Goal: Task Accomplishment & Management: Use online tool/utility

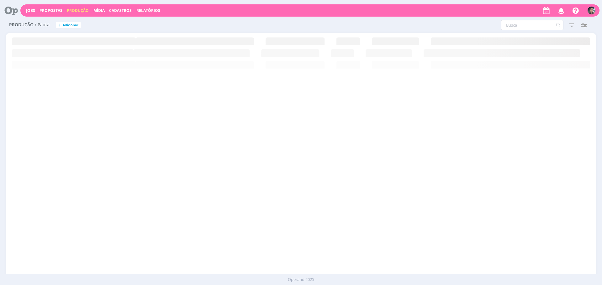
click at [359, 37] on icon at bounding box center [301, 39] width 590 height 12
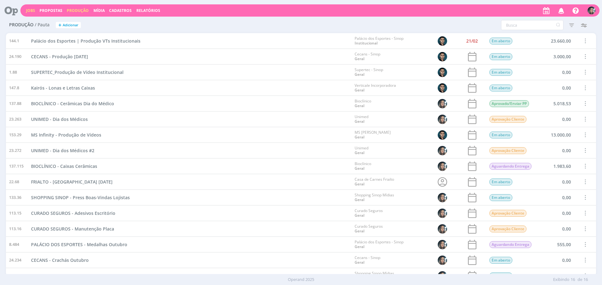
drag, startPoint x: 33, startPoint y: 9, endPoint x: 203, endPoint y: 16, distance: 169.7
click at [33, 9] on link "Jobs" at bounding box center [30, 10] width 9 height 5
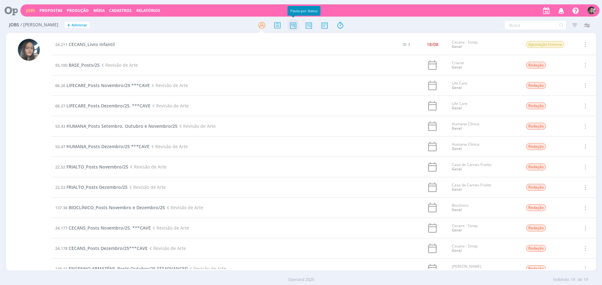
click at [296, 26] on icon at bounding box center [292, 25] width 11 height 12
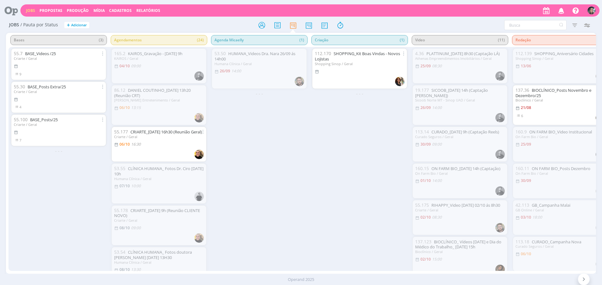
click at [260, 268] on div "Bases (3) 55.7 BASE_Videos /25 Criarte / Geral 9 55.30 BASE_Posts Extra/25 Cria…" at bounding box center [301, 153] width 590 height 241
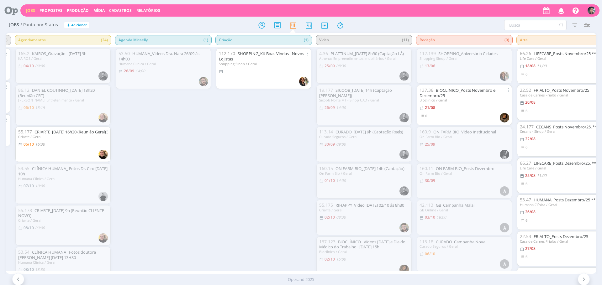
click at [273, 197] on div "112.170 SHOPPING_Kit Boas Vindas - Novos Lojistas Shopping Sinop / Geral - - -" at bounding box center [263, 159] width 100 height 224
click at [241, 200] on div "112.170 SHOPPING_Kit Boas Vindas - Novos Lojistas Shopping Sinop / Geral - - -" at bounding box center [263, 159] width 100 height 224
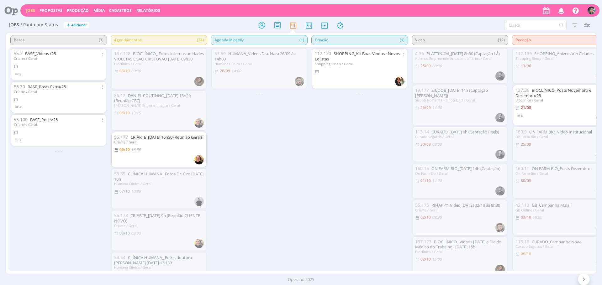
click at [353, 166] on div "112.170 SHOPPING_Kit Boas Vindas - Novos Lojistas Shopping Sinop / Geral - - -" at bounding box center [359, 159] width 100 height 224
click at [357, 157] on div "112.170 SHOPPING_Kit Boas Vindas - Novos Lojistas Shopping Sinop / Geral - - -" at bounding box center [359, 159] width 100 height 224
click at [263, 144] on div "53.50 HUMANA_Videos Dra. Nara 26/09 ás 14h00 Humana Clínica / Geral 26/09 14:00…" at bounding box center [259, 159] width 100 height 224
click at [265, 143] on div "53.50 HUMANA_Videos Dra. Nara 26/09 ás 14h00 Humana Clínica / Geral 26/09 14:00…" at bounding box center [259, 159] width 100 height 224
click at [77, 13] on link "Produção" at bounding box center [78, 10] width 22 height 5
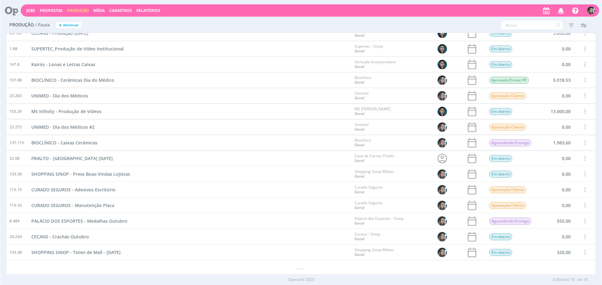
scroll to position [24, 0]
click at [264, 115] on div "MS Infinity - Produção de Vídeos" at bounding box center [189, 110] width 323 height 15
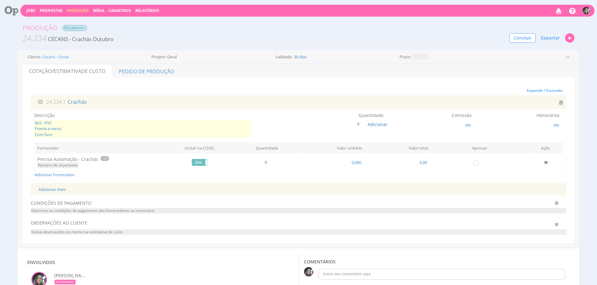
click at [148, 125] on span "9x5 - PVC Frente e verso Com furo" at bounding box center [142, 129] width 217 height 18
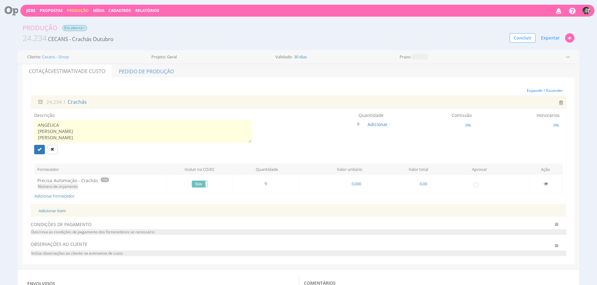
scroll to position [67, 0]
type textarea "9x5 - PVC Frente e verso Com furo ANGÉLICA CAROLINA FRANCIELLY INGRID LUIZA MIL…"
drag, startPoint x: 38, startPoint y: 147, endPoint x: 274, endPoint y: 164, distance: 236.3
click at [38, 147] on icon "submit" at bounding box center [40, 149] width 4 height 4
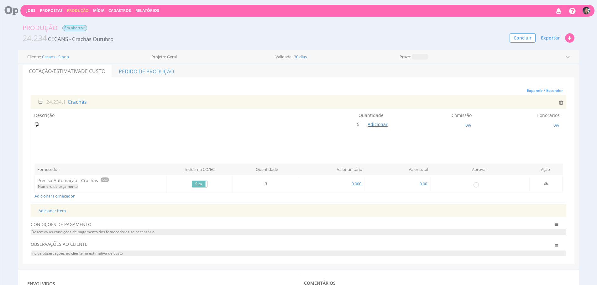
click at [372, 122] on span "Adicionar" at bounding box center [378, 124] width 20 height 6
type input "10"
click at [379, 105] on button "submit" at bounding box center [384, 109] width 11 height 9
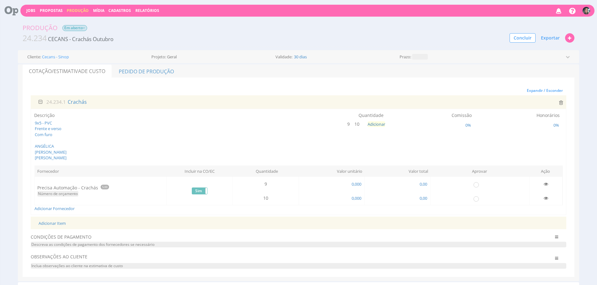
click at [358, 205] on td "0,000" at bounding box center [332, 198] width 66 height 14
click at [357, 201] on span "0,000" at bounding box center [356, 198] width 11 height 6
type input "15,000"
click at [544, 186] on icon at bounding box center [546, 184] width 4 height 4
click at [475, 202] on input "radio" at bounding box center [476, 198] width 6 height 6
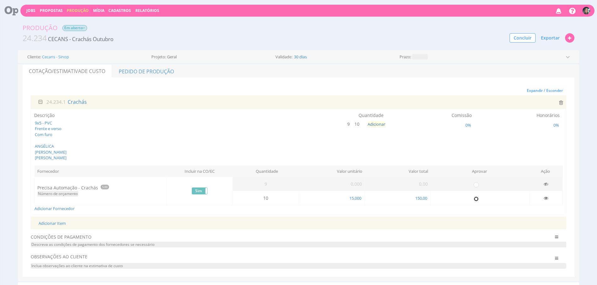
radio input "true"
click at [175, 69] on link "Pedido de Produção" at bounding box center [146, 71] width 68 height 13
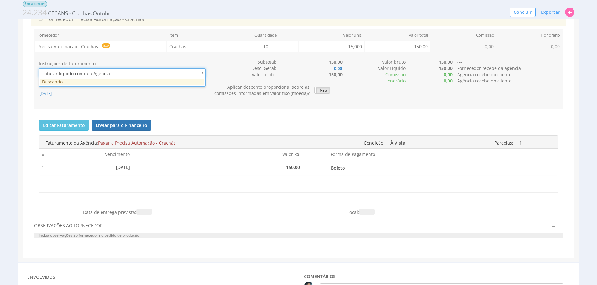
scroll to position [0, 2]
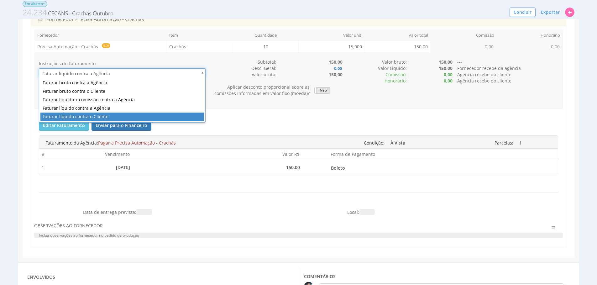
type input "1"
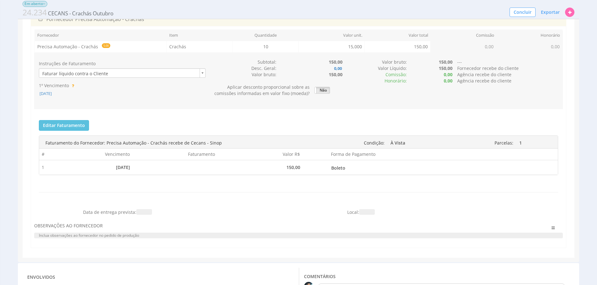
drag, startPoint x: 157, startPoint y: 101, endPoint x: 159, endPoint y: 98, distance: 3.8
click at [157, 101] on div "Instruções de Faturamento Faturar líquido contra o Cliente 1º Vencimento 06/10/…" at bounding box center [122, 81] width 176 height 44
click at [58, 100] on div "Instruções de Faturamento Faturar líquido contra o Cliente 1º Vencimento 06/10/…" at bounding box center [122, 81] width 176 height 44
click at [56, 97] on div "Instruções de Faturamento Faturar líquido contra o Cliente 1º Vencimento 06/10/…" at bounding box center [122, 81] width 176 height 44
click at [52, 95] on span "06/10/2025" at bounding box center [45, 94] width 13 height 6
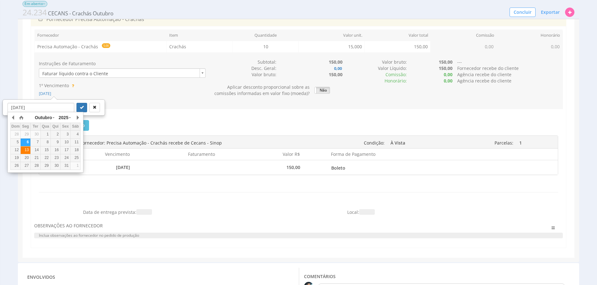
click at [26, 148] on div "13" at bounding box center [26, 149] width 10 height 5
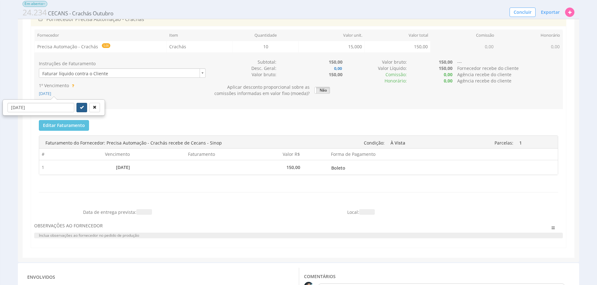
click at [78, 105] on button "submit" at bounding box center [81, 107] width 11 height 9
type input "13/10/2025"
click at [551, 13] on span "Exportar" at bounding box center [550, 12] width 19 height 6
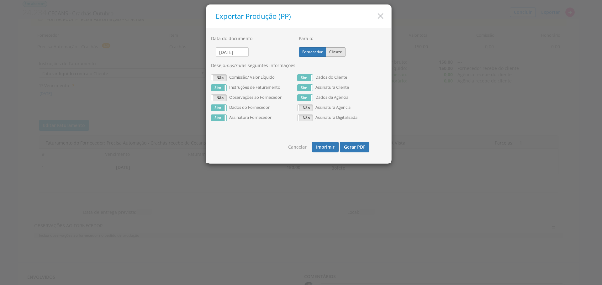
drag, startPoint x: 337, startPoint y: 48, endPoint x: 340, endPoint y: 52, distance: 4.9
click at [338, 50] on label "Cliente" at bounding box center [336, 51] width 20 height 9
click at [0, 0] on input "Cliente" at bounding box center [0, 0] width 0 height 0
click at [357, 141] on div "Cancelar Imprimir Gerar PDF" at bounding box center [299, 145] width 176 height 28
click at [355, 146] on button "Gerar PDF" at bounding box center [354, 147] width 29 height 11
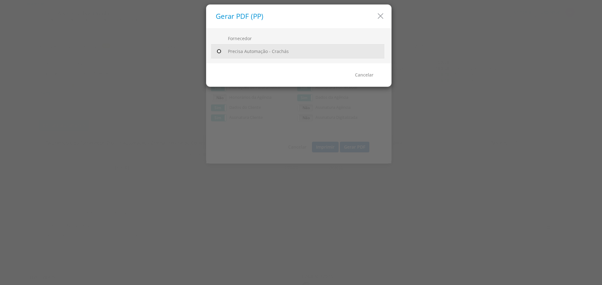
drag, startPoint x: 218, startPoint y: 52, endPoint x: 223, endPoint y: 53, distance: 5.3
click at [218, 52] on input "radio" at bounding box center [219, 51] width 6 height 6
radio input "true"
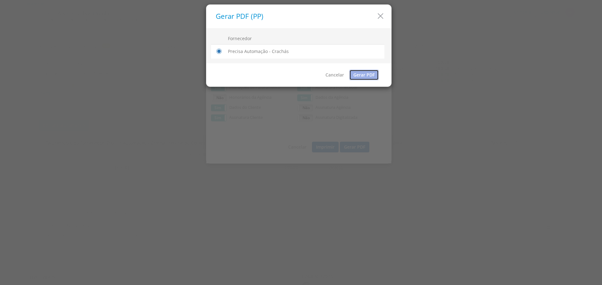
click at [371, 74] on link "Gerar PDF" at bounding box center [363, 75] width 29 height 11
drag, startPoint x: 378, startPoint y: 20, endPoint x: 381, endPoint y: 19, distance: 3.2
click at [378, 20] on icon "button" at bounding box center [380, 16] width 9 height 9
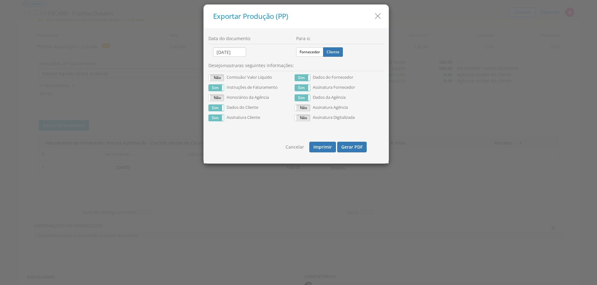
click at [381, 19] on icon "button" at bounding box center [377, 16] width 9 height 9
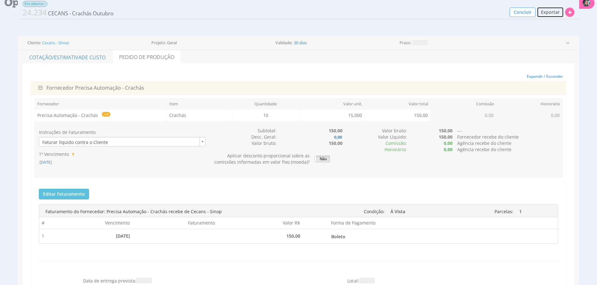
scroll to position [0, 0]
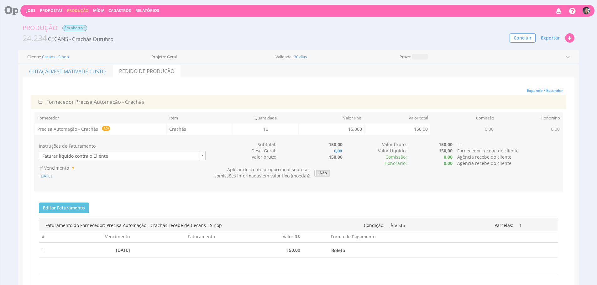
click at [75, 28] on span "Em aberto" at bounding box center [74, 28] width 25 height 6
click at [83, 66] on link "Cotação/Estimativa de Custo" at bounding box center [68, 71] width 90 height 13
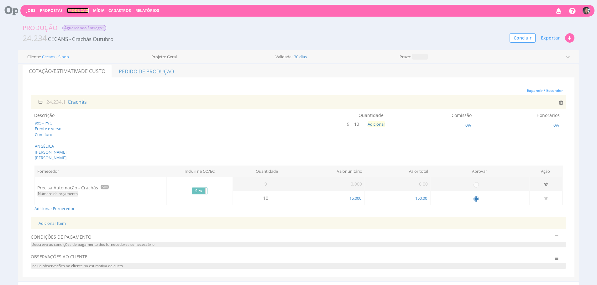
click at [77, 11] on link "Produção" at bounding box center [78, 10] width 22 height 5
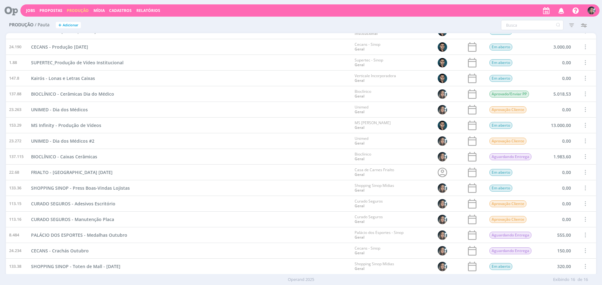
scroll to position [24, 0]
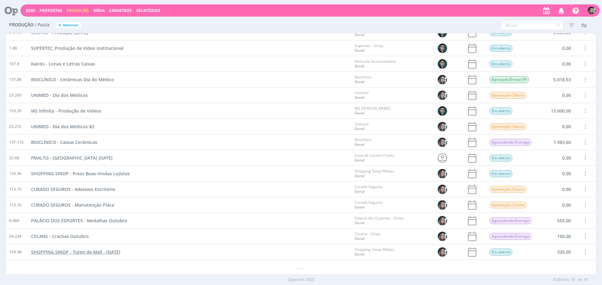
click at [120, 254] on span "SHOPPING SINOP - Toten de Mall - Dia das Crianças" at bounding box center [75, 252] width 89 height 6
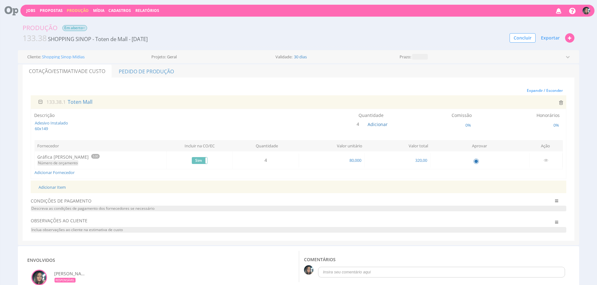
click at [78, 26] on span "Em aberto" at bounding box center [74, 28] width 25 height 6
click at [77, 10] on link "Produção" at bounding box center [78, 10] width 22 height 5
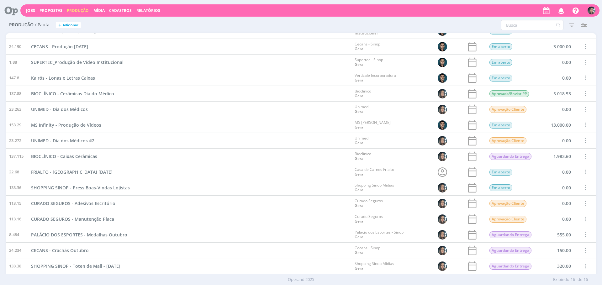
scroll to position [24, 0]
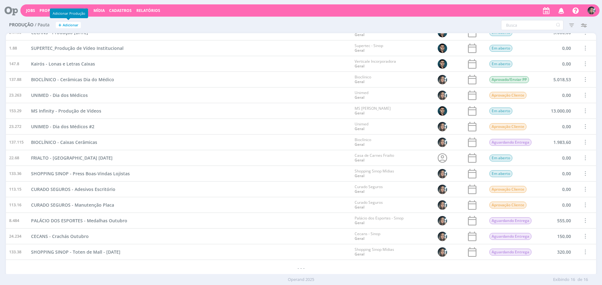
click at [68, 23] on span "Adicionar" at bounding box center [71, 25] width 16 height 4
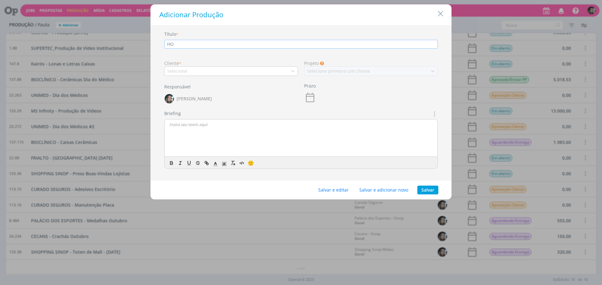
type input "H"
type input "SHOPPING SINOP - Cartaz Mall Crianças"
click at [218, 62] on div "Cliente *" at bounding box center [231, 63] width 134 height 7
click at [219, 77] on div "Título * SHOPPING SINOP - Cartaz Mall Crianças Cliente * Selecione Projeto As P…" at bounding box center [301, 105] width 295 height 148
click at [230, 67] on div "Selecione" at bounding box center [231, 70] width 134 height 9
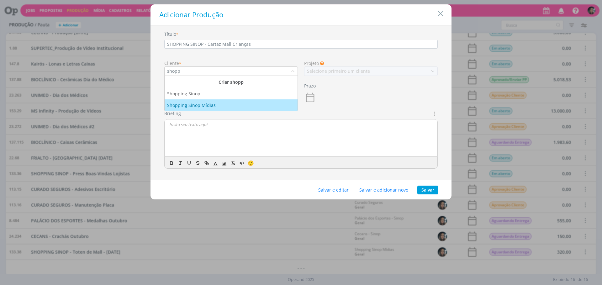
type input "shopp"
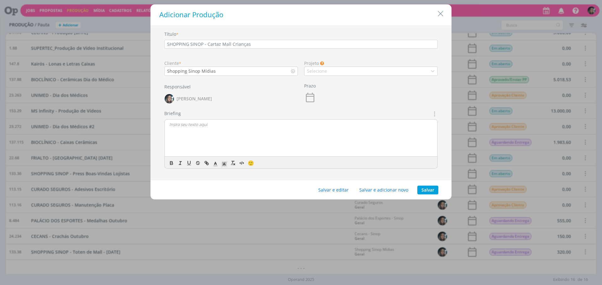
click at [350, 76] on div "Título * SHOPPING SINOP - Cartaz Mall Crianças Cliente * Shopping Sinop Mídias …" at bounding box center [301, 105] width 295 height 148
click at [351, 74] on div "Selecione" at bounding box center [371, 70] width 134 height 9
click at [331, 83] on div "Geral" at bounding box center [371, 82] width 128 height 7
click at [333, 187] on button "Salvar e editar" at bounding box center [333, 190] width 39 height 9
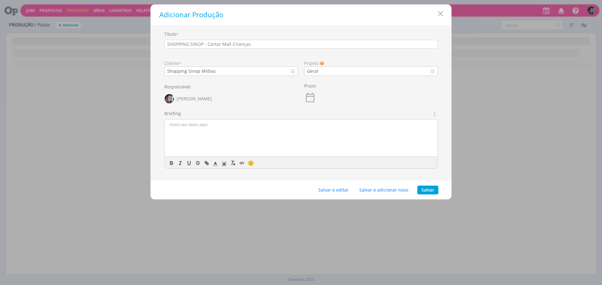
scroll to position [0, 0]
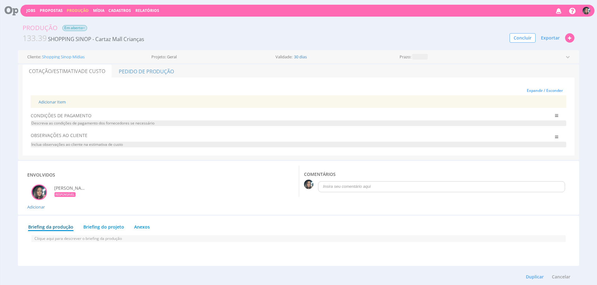
click at [61, 106] on div "Adicionar Item" at bounding box center [298, 101] width 529 height 13
click at [61, 103] on link "Adicionar Item" at bounding box center [52, 102] width 27 height 6
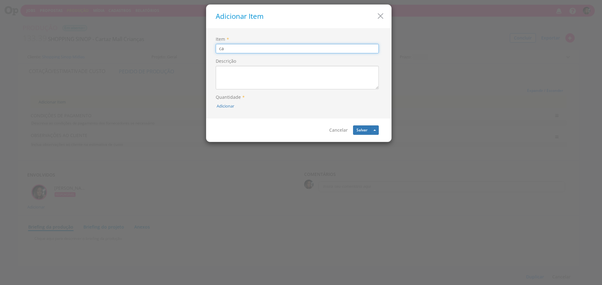
type input "c"
type input "CARTAZ DE MALL"
click at [226, 104] on button "Adicionar" at bounding box center [226, 106] width 18 height 6
type input "2"
click at [235, 92] on icon "submit" at bounding box center [234, 92] width 4 height 4
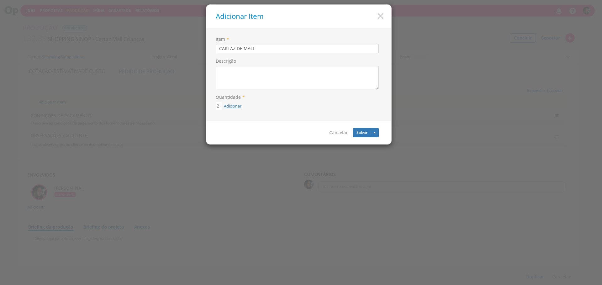
click at [228, 106] on button "Adicionar" at bounding box center [233, 106] width 18 height 6
type input "4"
click at [234, 87] on button "submit" at bounding box center [239, 91] width 11 height 9
click at [223, 105] on icon at bounding box center [222, 106] width 3 height 4
click at [248, 73] on textarea "Descrição" at bounding box center [297, 78] width 163 height 24
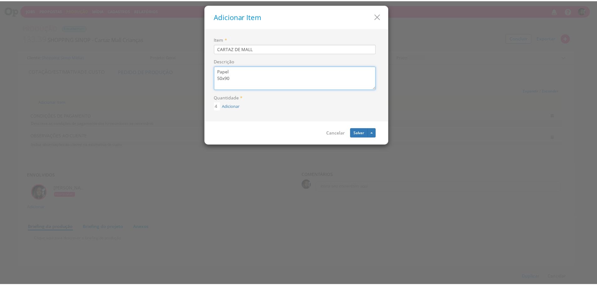
scroll to position [5, 0]
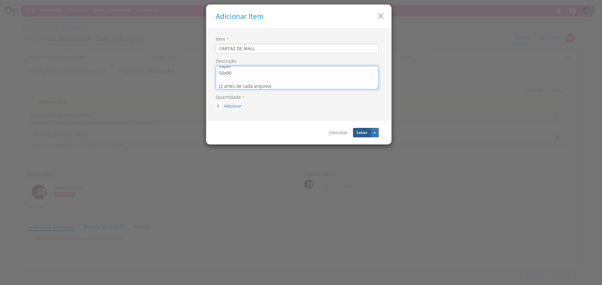
type textarea "Papel 50x90 (2 artes de cada arquivo)"
click at [354, 136] on button "Salvar" at bounding box center [362, 132] width 18 height 9
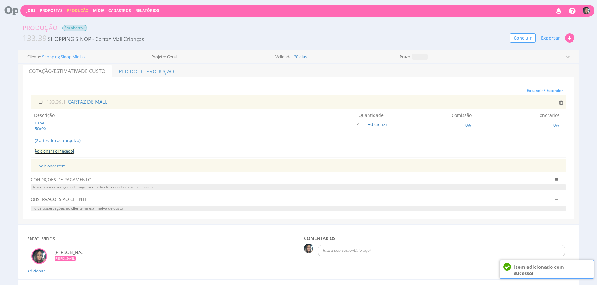
click at [63, 150] on link "Adicionar Fornecedor" at bounding box center [54, 151] width 40 height 6
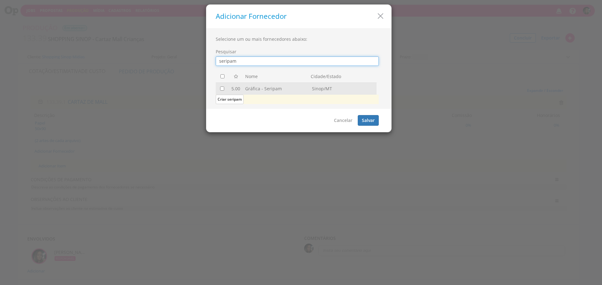
type input "seripam"
click at [220, 89] on td at bounding box center [222, 88] width 13 height 12
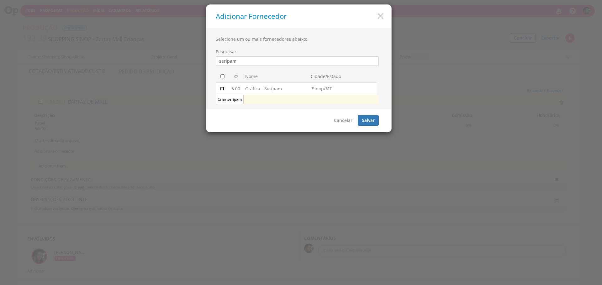
drag, startPoint x: 222, startPoint y: 89, endPoint x: 227, endPoint y: 91, distance: 5.9
click at [222, 89] on input "checkbox" at bounding box center [222, 89] width 4 height 4
checkbox input "true"
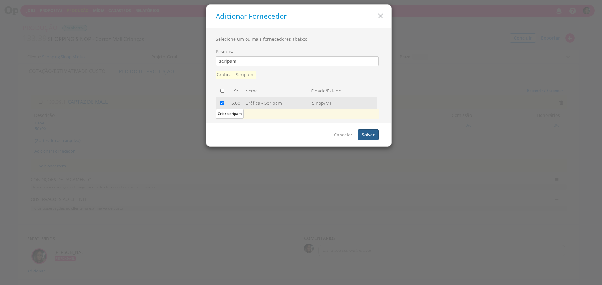
click at [367, 133] on button "Salvar" at bounding box center [368, 134] width 21 height 11
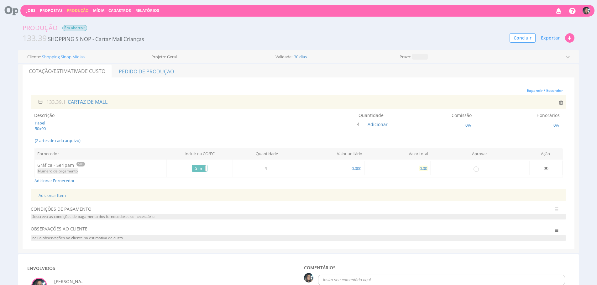
click at [426, 165] on span "0,00" at bounding box center [423, 168] width 9 height 6
type input "180,00"
drag, startPoint x: 478, startPoint y: 167, endPoint x: 468, endPoint y: 166, distance: 10.3
click at [478, 167] on input "radio" at bounding box center [476, 168] width 6 height 6
radio input "true"
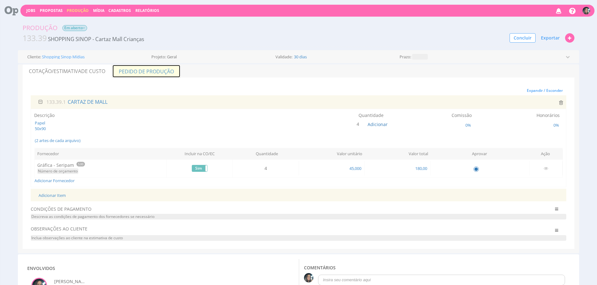
click at [120, 73] on link "Pedido de Produção" at bounding box center [146, 71] width 68 height 13
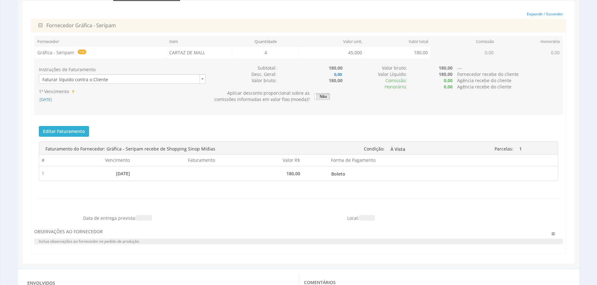
scroll to position [81, 0]
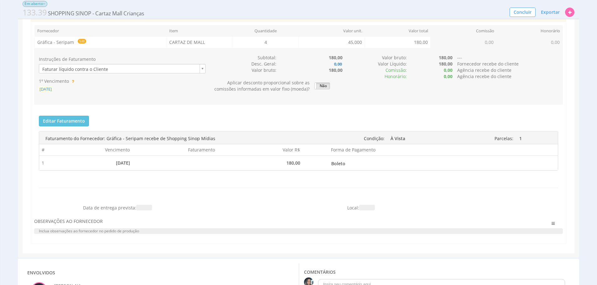
click at [40, 88] on span "06/10/2025" at bounding box center [45, 89] width 13 height 6
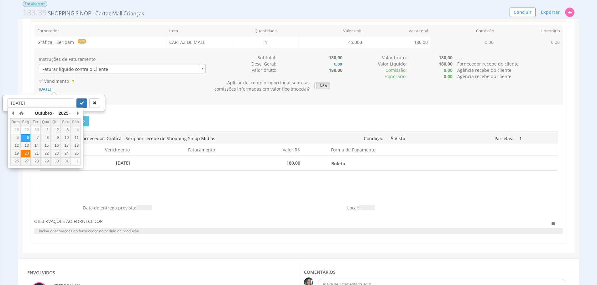
click at [28, 154] on div "20" at bounding box center [26, 153] width 10 height 5
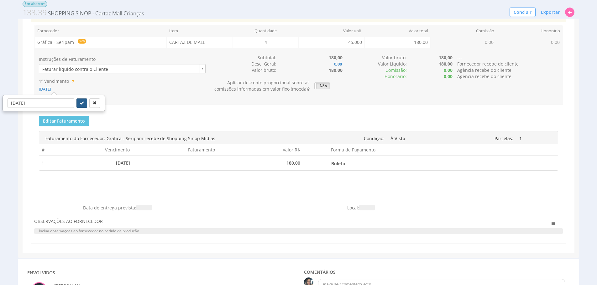
click at [76, 102] on button "submit" at bounding box center [81, 102] width 11 height 9
type input "20/10/2025"
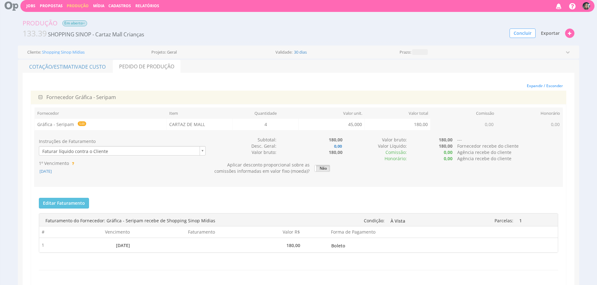
scroll to position [1, 0]
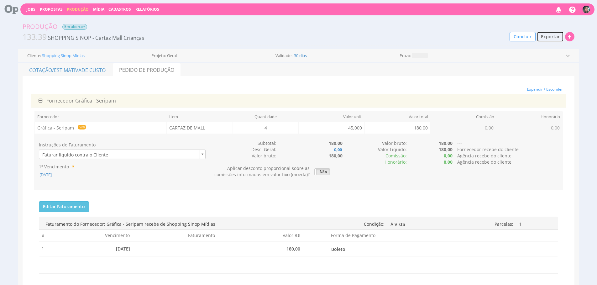
click at [546, 36] on span "Exportar" at bounding box center [550, 37] width 19 height 6
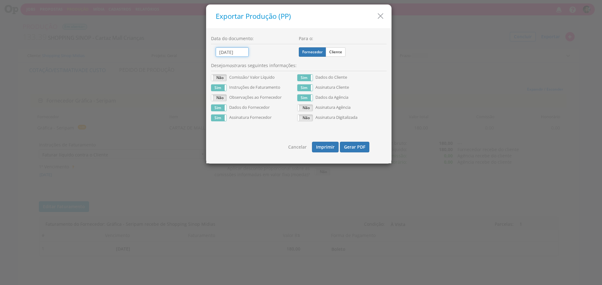
click at [238, 53] on input "06/10/2025" at bounding box center [232, 51] width 33 height 9
click at [285, 80] on div "4" at bounding box center [284, 78] width 10 height 5
click at [330, 52] on label "Cliente" at bounding box center [336, 51] width 20 height 9
click at [0, 0] on input "Cliente" at bounding box center [0, 0] width 0 height 0
click at [357, 151] on button "Gerar PDF" at bounding box center [354, 147] width 29 height 11
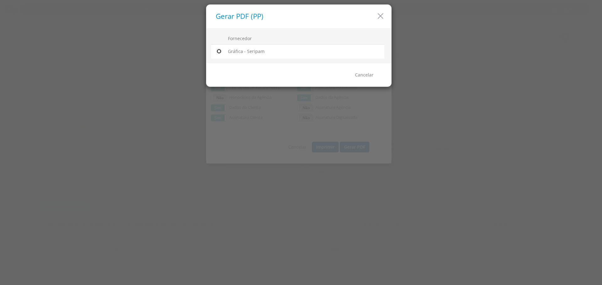
drag, startPoint x: 218, startPoint y: 50, endPoint x: 331, endPoint y: 66, distance: 113.8
click at [218, 50] on input "radio" at bounding box center [219, 51] width 6 height 6
radio input "true"
click at [363, 76] on link "Gerar PDF" at bounding box center [363, 75] width 29 height 11
click at [377, 15] on icon "button" at bounding box center [380, 16] width 9 height 9
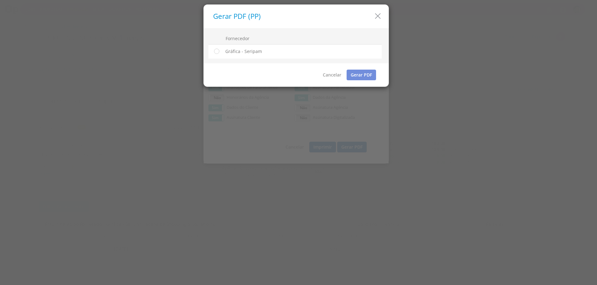
click at [377, 15] on icon "button" at bounding box center [377, 16] width 9 height 9
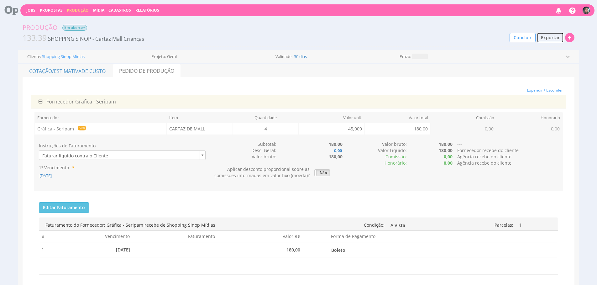
scroll to position [0, 0]
click at [78, 13] on link "Produção" at bounding box center [78, 10] width 22 height 5
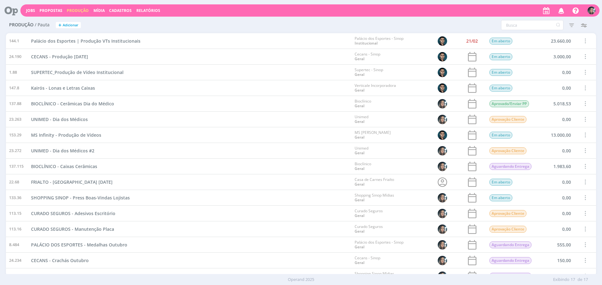
click at [113, 10] on span "Cadastros" at bounding box center [120, 10] width 23 height 5
click at [111, 24] on link "Clientes" at bounding box center [122, 21] width 53 height 10
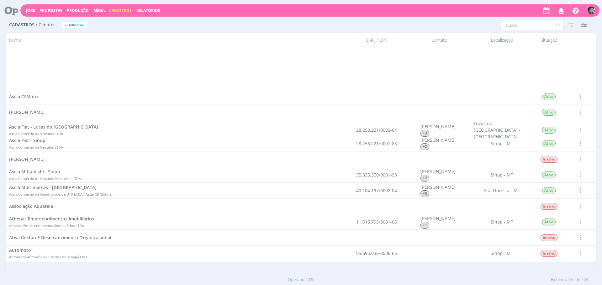
scroll to position [670, 0]
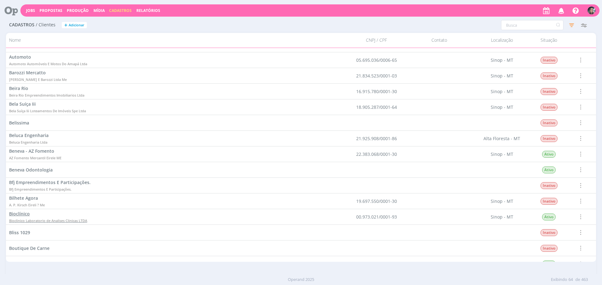
click at [35, 220] on span "Bioclinico Laboratorio de Analises Clinicas LTDA" at bounding box center [48, 220] width 78 height 5
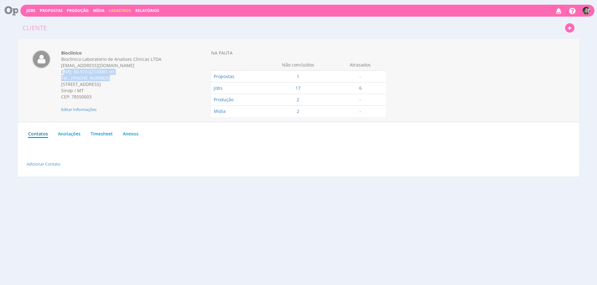
drag, startPoint x: 118, startPoint y: 76, endPoint x: 66, endPoint y: 69, distance: 52.8
click at [64, 70] on div "Bioclínico Bioclinico Laboratorio de Analises Clinicas LTDA [EMAIL_ADDRESS][DOM…" at bounding box center [122, 75] width 122 height 50
click at [85, 73] on div "CNPJ: 00.973.021/0001-93" at bounding box center [122, 72] width 122 height 6
drag, startPoint x: 114, startPoint y: 72, endPoint x: 74, endPoint y: 71, distance: 40.1
click at [74, 71] on div "CNPJ: 00.973.021/0001-93" at bounding box center [122, 72] width 122 height 6
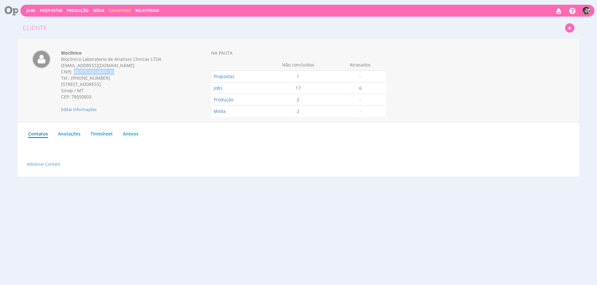
copy div "00.973.021/0001-93"
click at [70, 11] on link "Produção" at bounding box center [78, 10] width 22 height 5
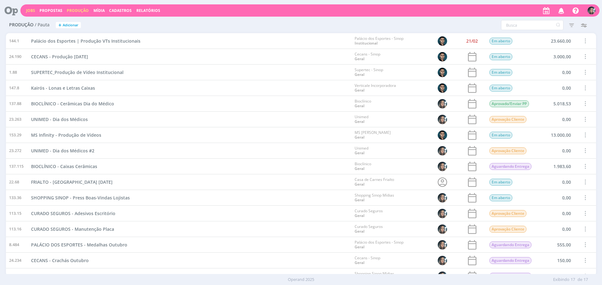
click at [25, 12] on button "Jobs" at bounding box center [30, 10] width 13 height 5
click at [27, 10] on link "Jobs" at bounding box center [30, 10] width 9 height 5
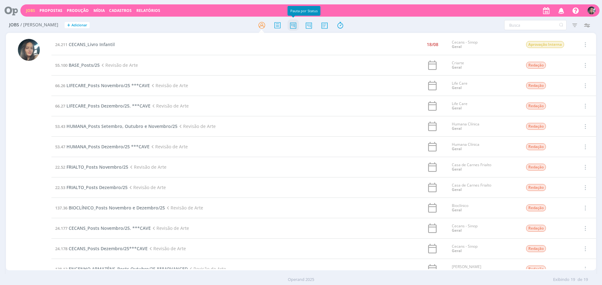
click at [298, 29] on icon at bounding box center [292, 25] width 11 height 12
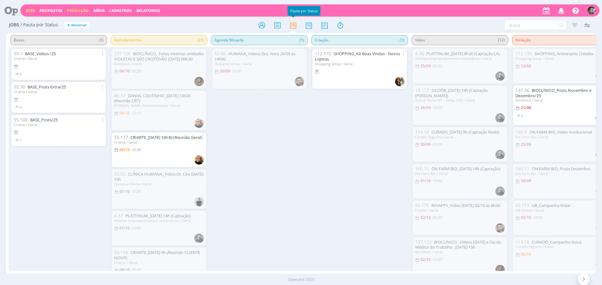
click at [83, 12] on link "Produção" at bounding box center [78, 10] width 22 height 5
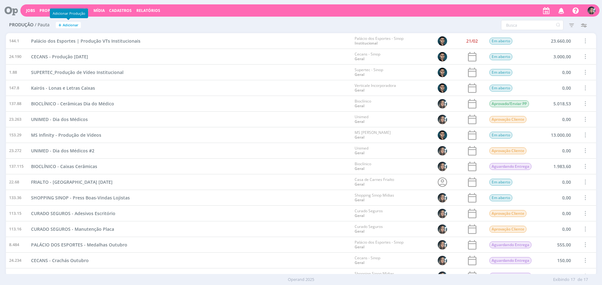
click at [59, 25] on span "+" at bounding box center [59, 25] width 3 height 7
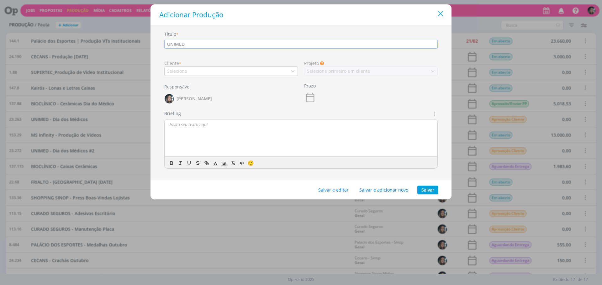
type input "UNIMED"
click at [443, 15] on icon "Close" at bounding box center [440, 13] width 9 height 9
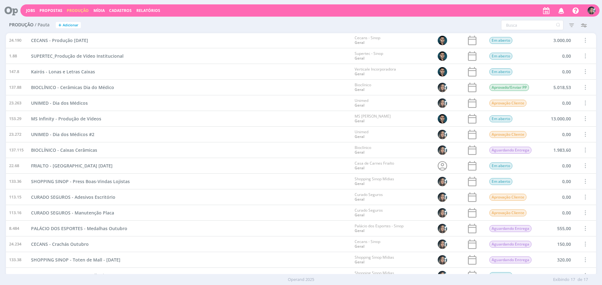
scroll to position [40, 0]
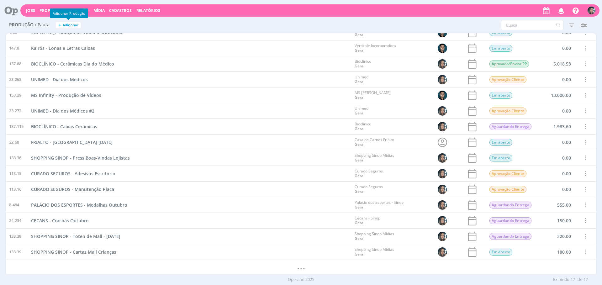
click at [62, 26] on button "+ Adicionar" at bounding box center [68, 25] width 25 height 7
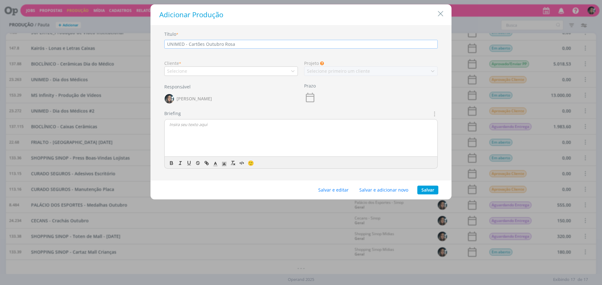
type input "UNIMED - Cartões Outubro Rosa"
click at [180, 67] on div "Selecione" at bounding box center [231, 70] width 134 height 9
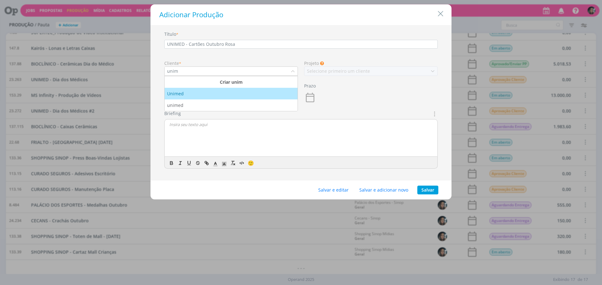
type input "unim"
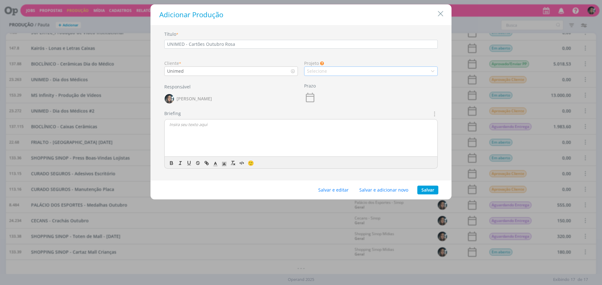
click at [315, 71] on div "Selecione" at bounding box center [317, 71] width 21 height 7
click at [340, 83] on div "Geral" at bounding box center [371, 82] width 128 height 7
click at [337, 189] on button "Salvar e editar" at bounding box center [333, 190] width 39 height 9
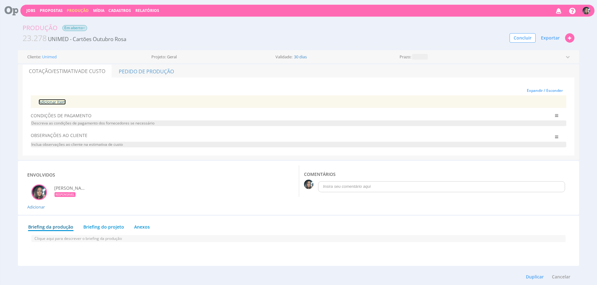
click at [51, 99] on link "Adicionar Item" at bounding box center [52, 102] width 27 height 6
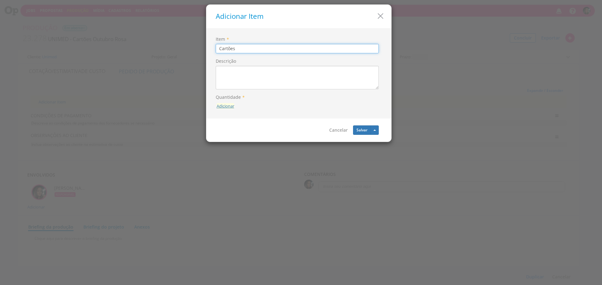
type input "Cartões"
click at [229, 108] on button "Adicionar" at bounding box center [226, 106] width 18 height 6
type input "60"
drag, startPoint x: 237, startPoint y: 95, endPoint x: 249, endPoint y: 93, distance: 11.8
click at [237, 95] on button "submit" at bounding box center [234, 91] width 11 height 9
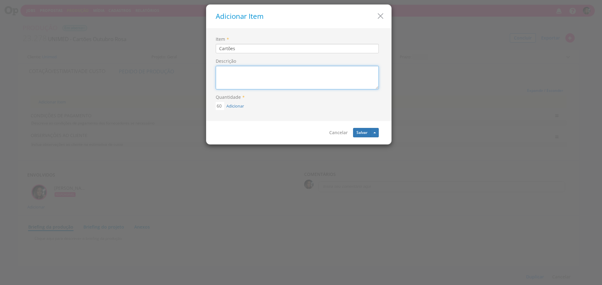
click at [265, 79] on textarea "Descrição" at bounding box center [297, 78] width 163 height 24
type textarea "C"
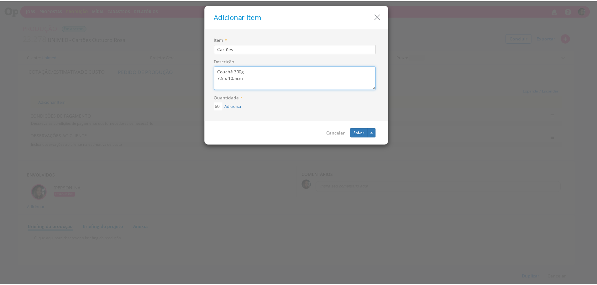
scroll to position [5, 0]
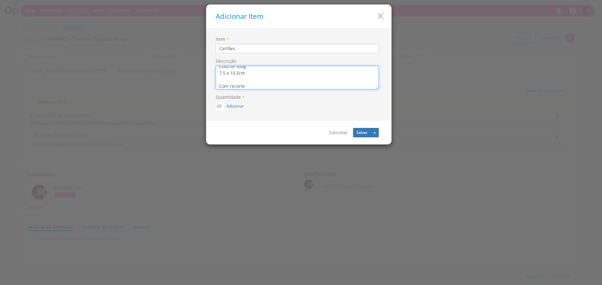
type textarea "Couchê 300g 7,5 x 10,5cm Com recorte"
click at [360, 138] on div "Cancelar [GEOGRAPHIC_DATA] Salvar e Adicionar Novo" at bounding box center [298, 132] width 185 height 23
click at [360, 137] on button "Salvar" at bounding box center [362, 132] width 18 height 9
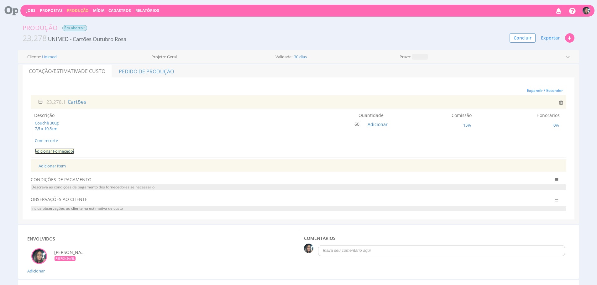
click at [64, 152] on link "Adicionar Fornecedor" at bounding box center [54, 151] width 40 height 6
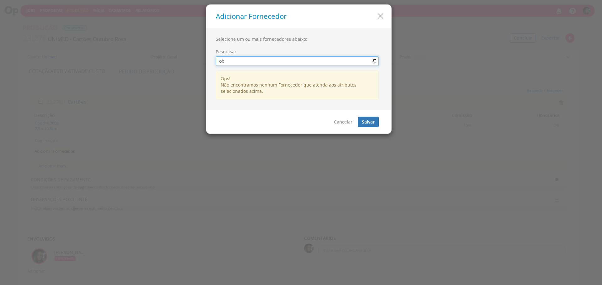
type input "o"
type input "g"
type input "e"
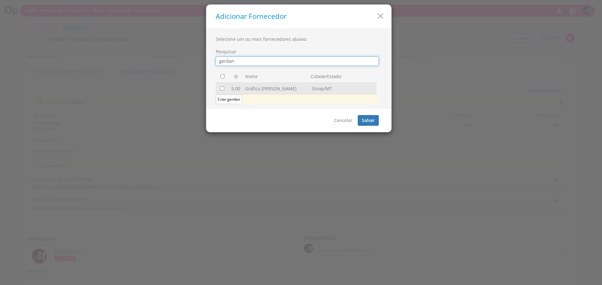
type input "gerdan"
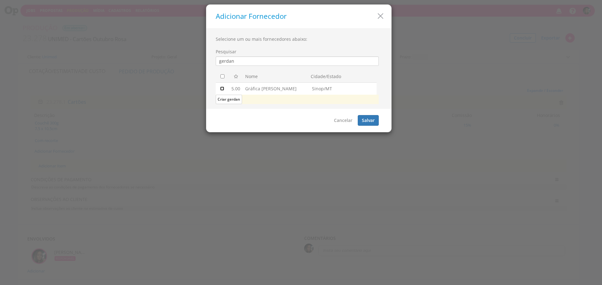
drag, startPoint x: 222, startPoint y: 88, endPoint x: 266, endPoint y: 92, distance: 44.7
click at [222, 89] on input "checkbox" at bounding box center [222, 89] width 4 height 4
checkbox input "true"
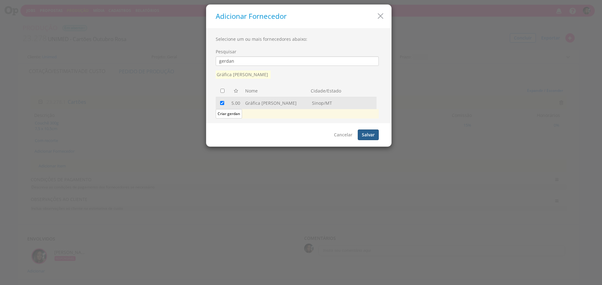
click at [363, 134] on button "Salvar" at bounding box center [368, 134] width 21 height 11
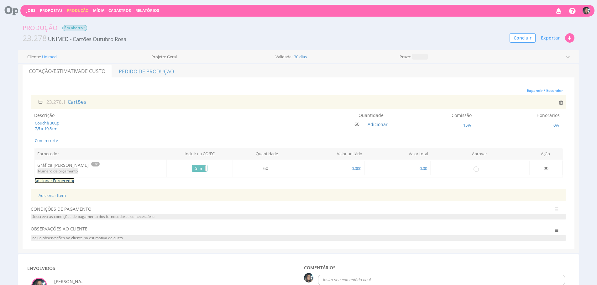
click at [71, 181] on link "Adicionar Fornecedor" at bounding box center [54, 181] width 40 height 6
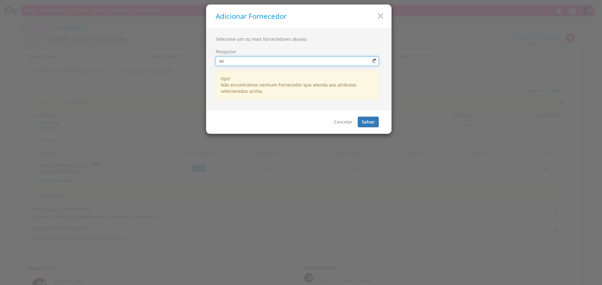
type input "w"
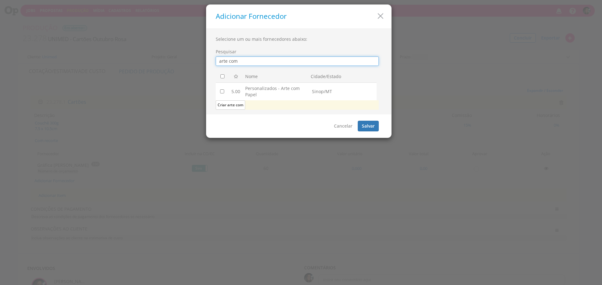
click at [240, 59] on input "arte com" at bounding box center [297, 60] width 163 height 9
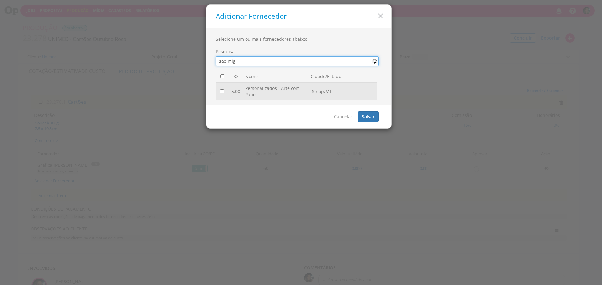
type input "sao mig"
click at [221, 94] on td at bounding box center [222, 91] width 13 height 18
click at [221, 93] on td at bounding box center [222, 91] width 13 height 18
click at [222, 92] on input "checkbox" at bounding box center [222, 91] width 4 height 4
checkbox input "true"
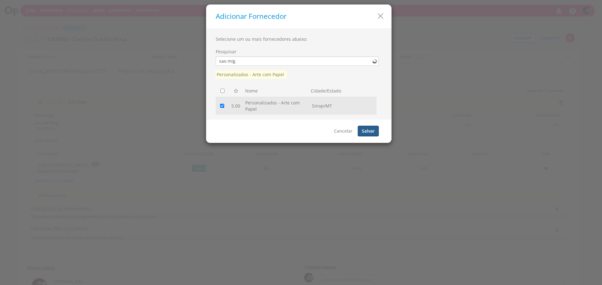
click at [375, 131] on button "Salvar" at bounding box center [368, 131] width 21 height 11
checkbox input "false"
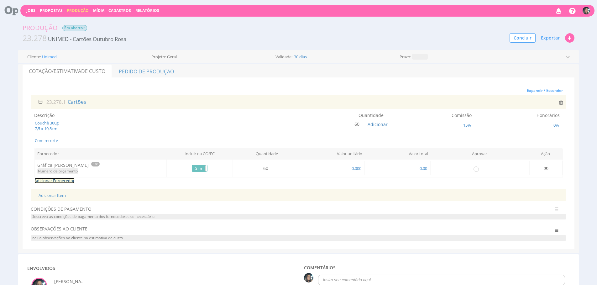
click at [63, 181] on link "Adicionar Fornecedor" at bounding box center [54, 181] width 40 height 6
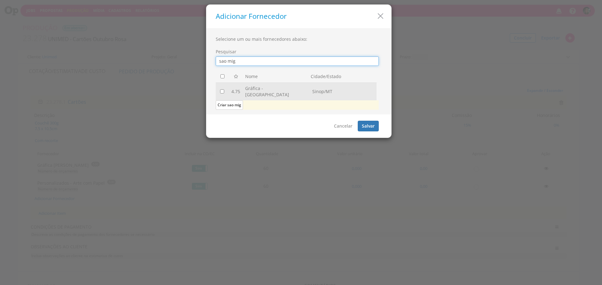
type input "sao mig"
click at [224, 87] on td at bounding box center [222, 91] width 13 height 18
click at [222, 90] on input "checkbox" at bounding box center [222, 91] width 4 height 4
checkbox input "true"
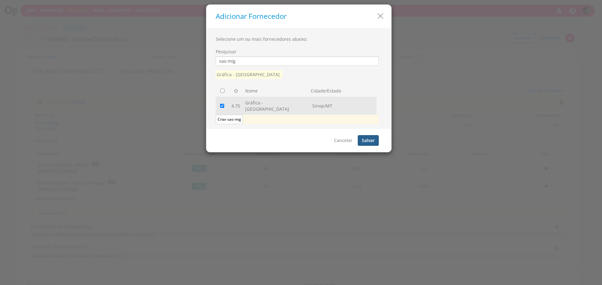
click at [366, 135] on button "Salvar" at bounding box center [368, 140] width 21 height 11
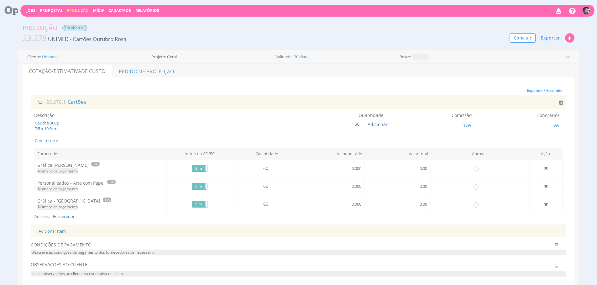
click at [260, 223] on div "Expandir / Esconder 23.278.1 Cartões Descrição Couchê 300g 7,5 x 10,5cm Com rec…" at bounding box center [299, 181] width 536 height 191
click at [419, 203] on span "0,00" at bounding box center [423, 204] width 9 height 6
type input "150,00"
click at [423, 167] on span "0,00" at bounding box center [423, 168] width 9 height 6
type input "140,00"
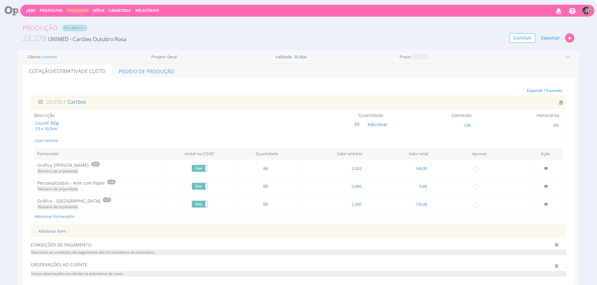
click at [398, 239] on div "Expandir / Esconder 23.278.1 Cartões Descrição Couchê 300g 7,5 x 10,5cm Com rec…" at bounding box center [299, 181] width 536 height 191
click at [276, 21] on div "Produção Em aberto 23.278 UNIMED - Cartões Outubro Rosa Concluir Exportar Job P…" at bounding box center [298, 33] width 561 height 27
click at [425, 186] on span "0,00" at bounding box center [423, 186] width 9 height 6
type input "320,00"
click at [467, 125] on span "15%" at bounding box center [467, 125] width 9 height 6
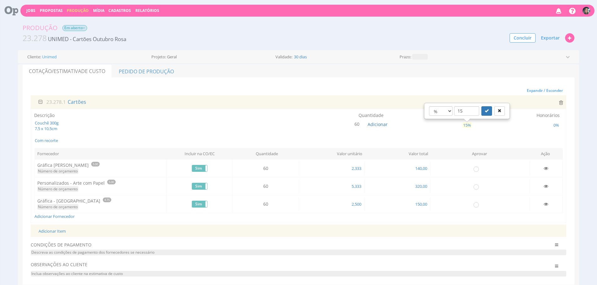
type input "1"
click at [481, 106] on button "submit" at bounding box center [486, 110] width 11 height 9
click at [547, 40] on span "Exportar" at bounding box center [550, 38] width 19 height 6
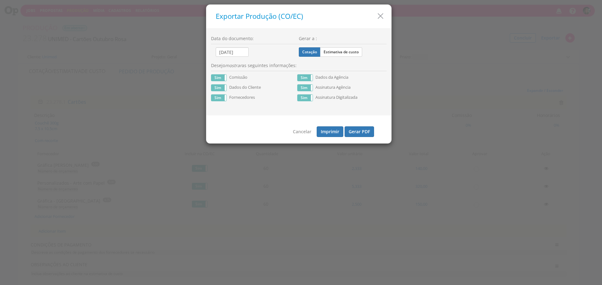
drag, startPoint x: 350, startPoint y: 54, endPoint x: 344, endPoint y: 60, distance: 9.1
click at [350, 55] on label "Estimativa de custo" at bounding box center [341, 51] width 42 height 9
click at [0, 0] on input "Estimativa de custo" at bounding box center [0, 0] width 0 height 0
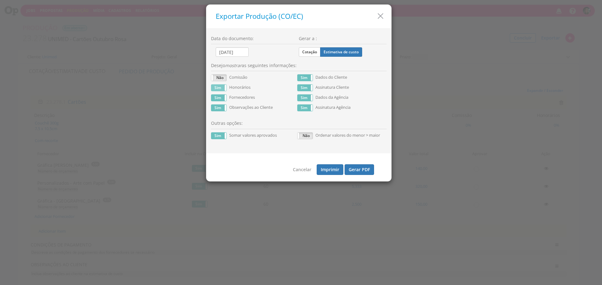
click at [218, 88] on label "Sim" at bounding box center [218, 88] width 15 height 6
click at [354, 175] on button "Gerar PDF" at bounding box center [358, 169] width 29 height 11
click at [215, 136] on label "Sim" at bounding box center [218, 136] width 15 height 6
click at [360, 175] on button "Gerar PDF" at bounding box center [358, 169] width 29 height 11
click at [377, 13] on icon "button" at bounding box center [380, 16] width 9 height 9
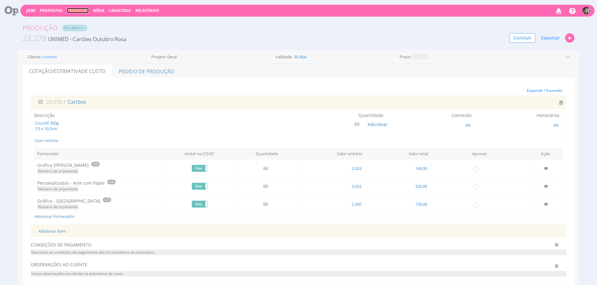
drag, startPoint x: 78, startPoint y: 9, endPoint x: 80, endPoint y: 1, distance: 8.1
click at [78, 9] on link "Produção" at bounding box center [78, 10] width 22 height 5
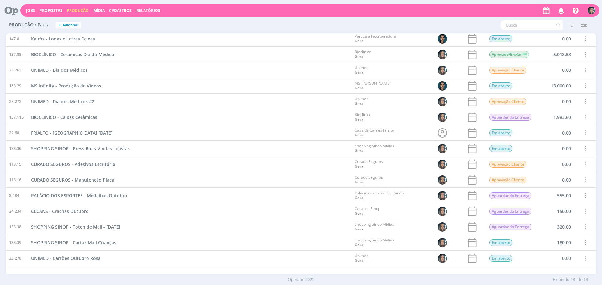
scroll to position [55, 0]
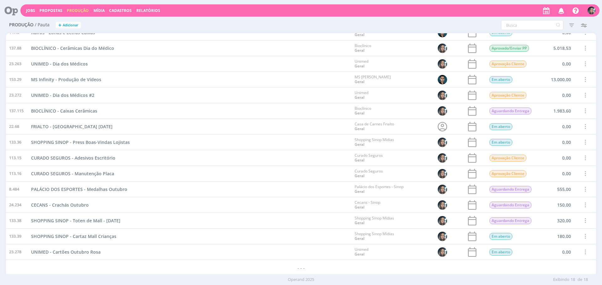
click at [148, 32] on div "Produção / Pauta + Adicionar" at bounding box center [104, 26] width 197 height 16
click at [272, 201] on div "CECANS - Crachás Outubro" at bounding box center [189, 204] width 323 height 15
click at [292, 184] on div "PALÁCIO DOS ESPORTES - Medalhas Outubro" at bounding box center [189, 188] width 323 height 15
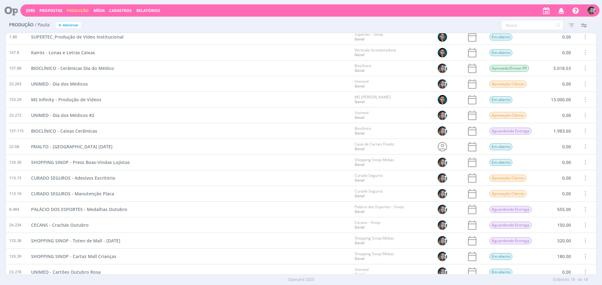
scroll to position [30, 0]
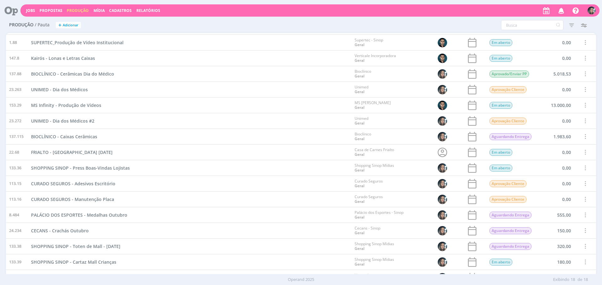
click at [583, 201] on span at bounding box center [584, 199] width 7 height 8
click at [563, 186] on div "Cancelar" at bounding box center [569, 186] width 62 height 9
click at [584, 181] on span at bounding box center [584, 183] width 7 height 8
click at [552, 171] on div "Cancelar" at bounding box center [569, 170] width 62 height 9
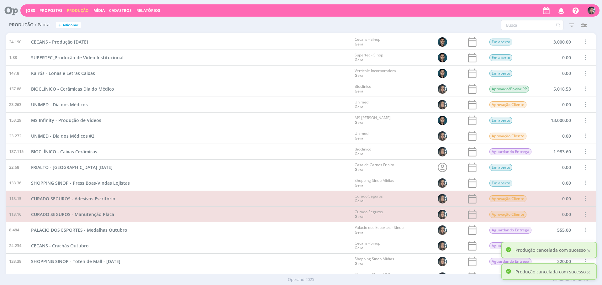
scroll to position [0, 0]
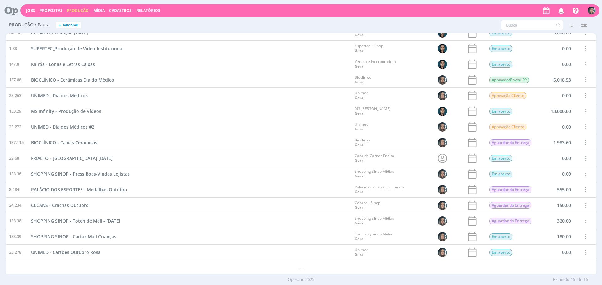
scroll to position [24, 0]
